Goal: Find contact information: Find contact information

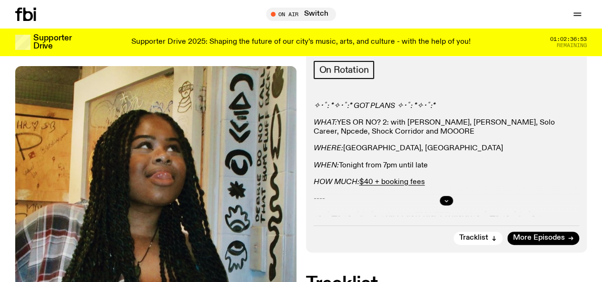
scroll to position [136, 0]
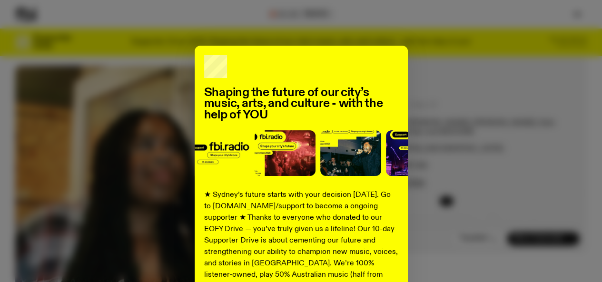
click at [531, 78] on div "Shaping the future of our city’s music, arts, and culture - with the help of YO…" at bounding box center [301, 241] width 572 height 391
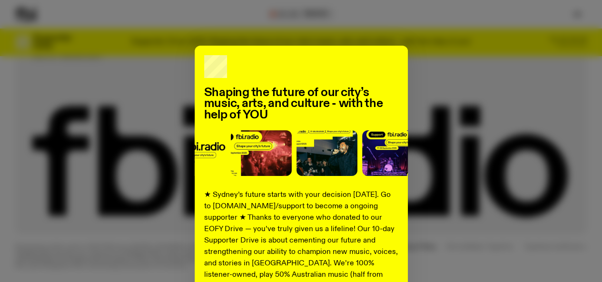
scroll to position [0, 0]
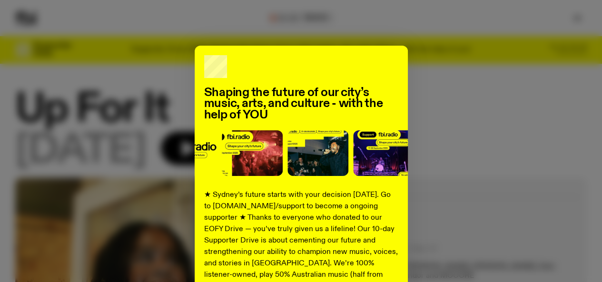
click at [364, 23] on div "Shaping the future of our city’s music, arts, and culture - with the help of YO…" at bounding box center [301, 141] width 602 height 282
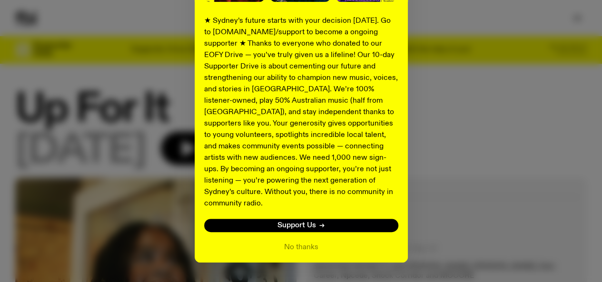
scroll to position [189, 0]
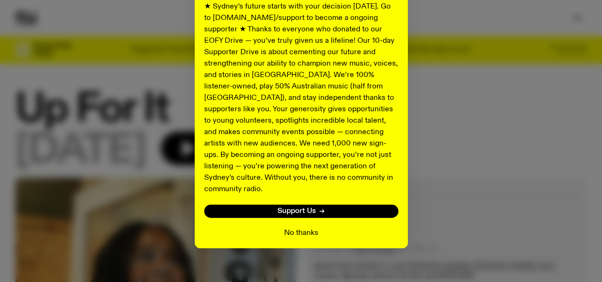
click at [294, 228] on button "No thanks" at bounding box center [301, 233] width 34 height 11
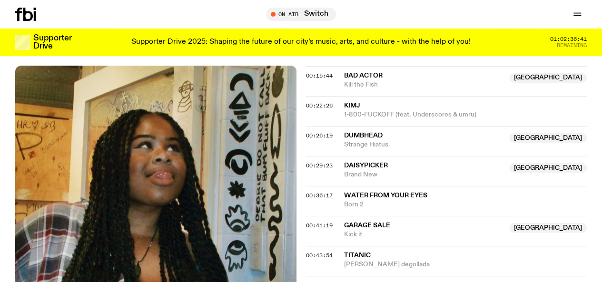
scroll to position [0, 0]
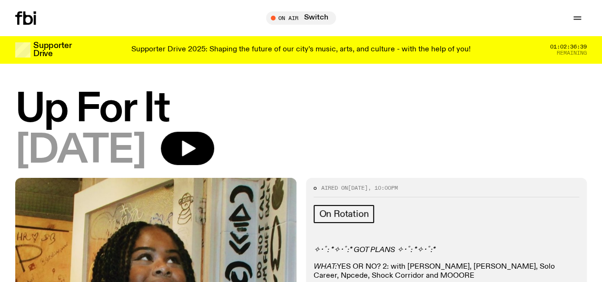
click at [34, 20] on icon at bounding box center [25, 17] width 21 height 13
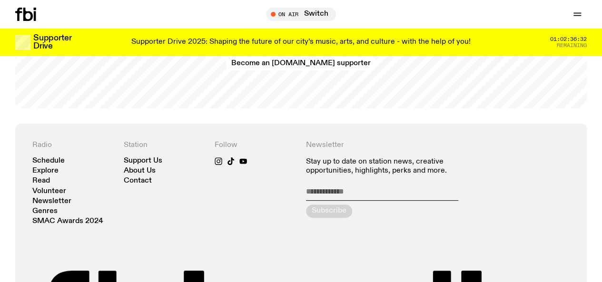
scroll to position [1885, 0]
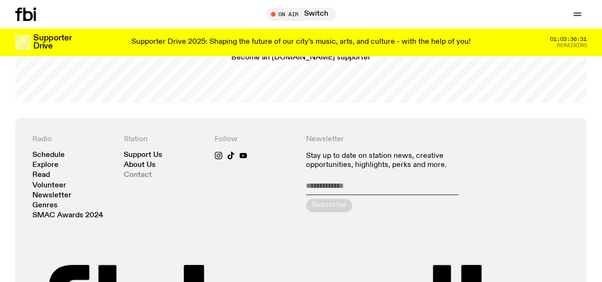
click at [146, 179] on link "Contact" at bounding box center [138, 175] width 28 height 7
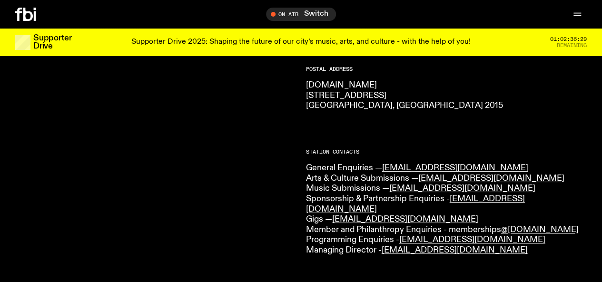
scroll to position [170, 0]
